Goal: Transaction & Acquisition: Purchase product/service

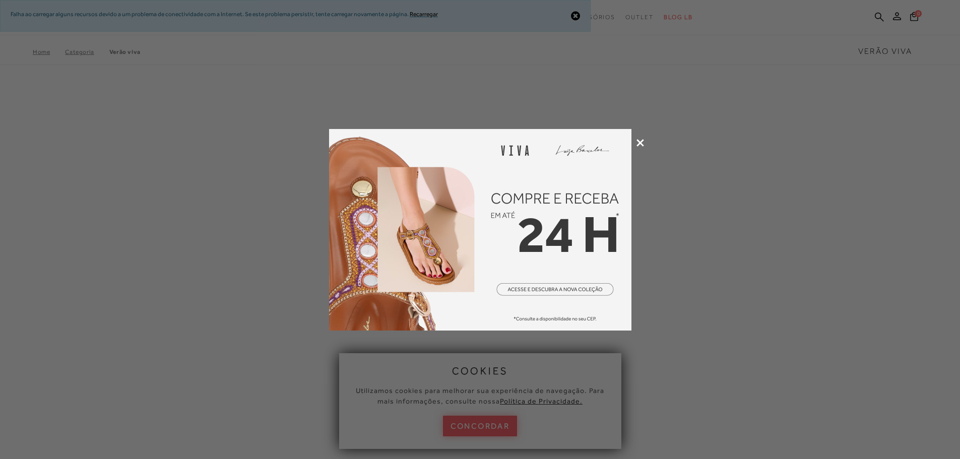
click at [637, 147] on icon at bounding box center [641, 143] width 8 height 8
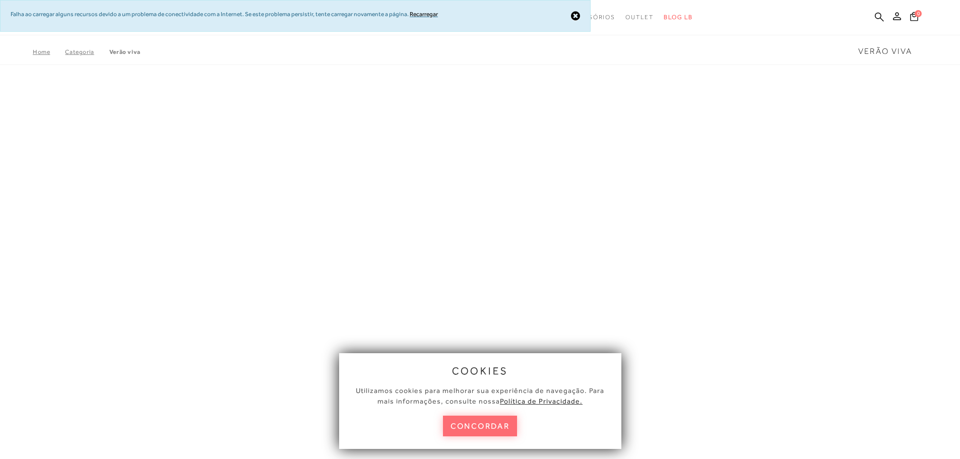
click at [493, 425] on button "concordar" at bounding box center [480, 426] width 75 height 21
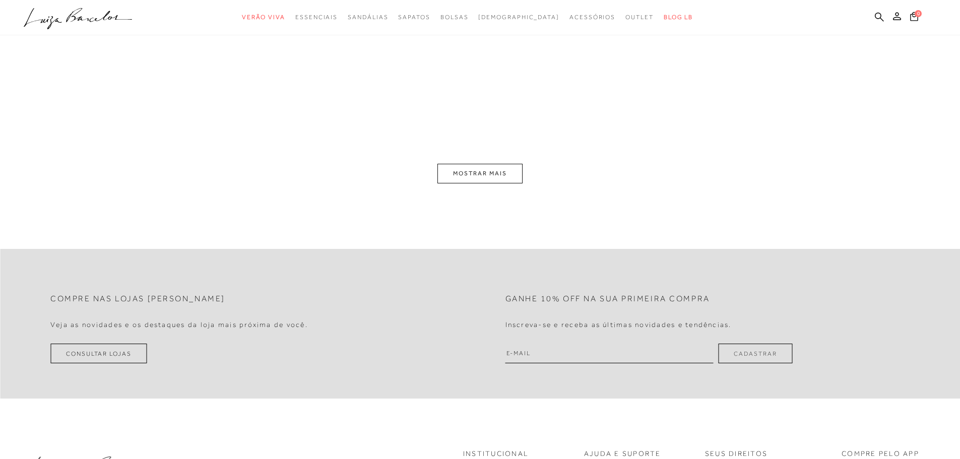
scroll to position [101, 0]
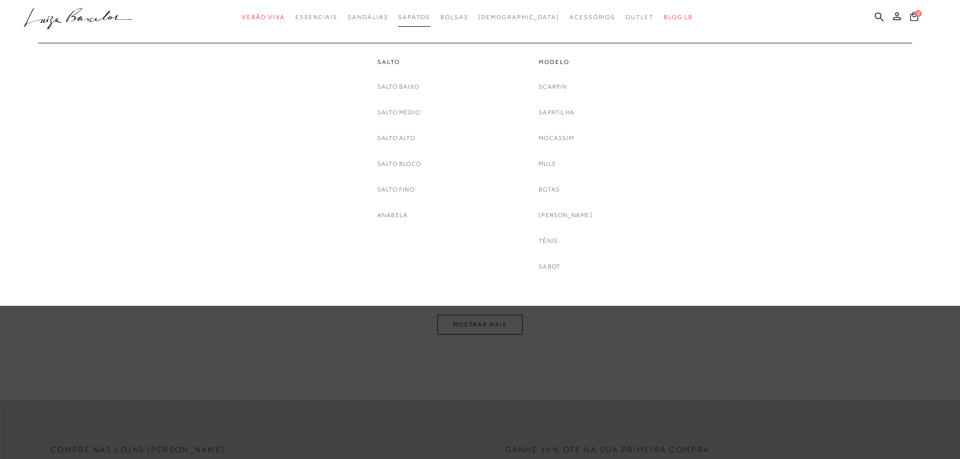
click at [430, 12] on link "Sapatos" at bounding box center [414, 17] width 32 height 19
